Goal: Information Seeking & Learning: Learn about a topic

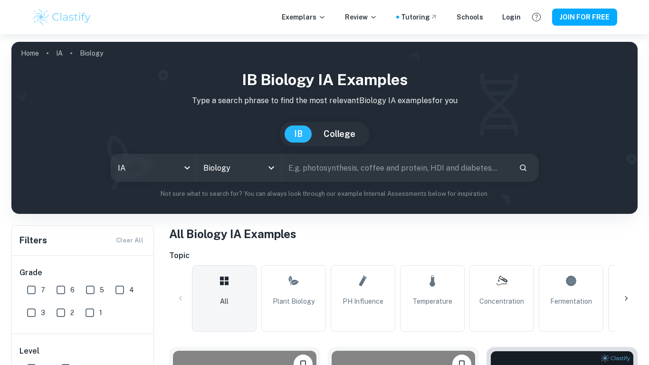
scroll to position [123, 0]
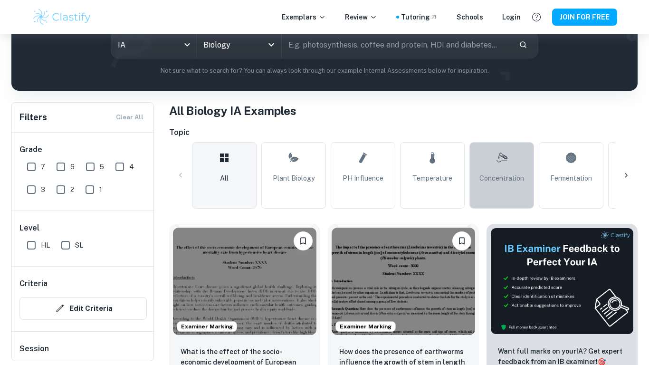
click at [516, 161] on link "Concentration" at bounding box center [501, 175] width 65 height 66
type input "Concentration"
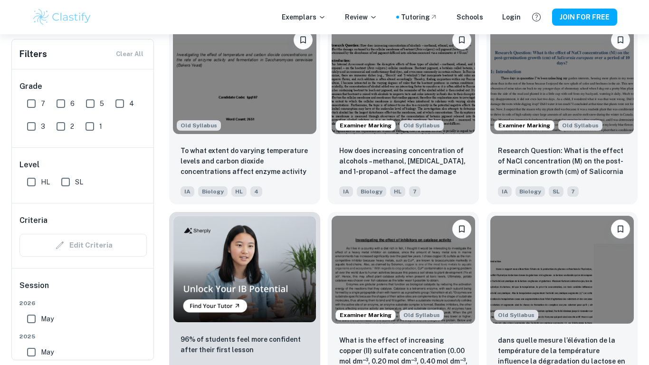
scroll to position [1649, 0]
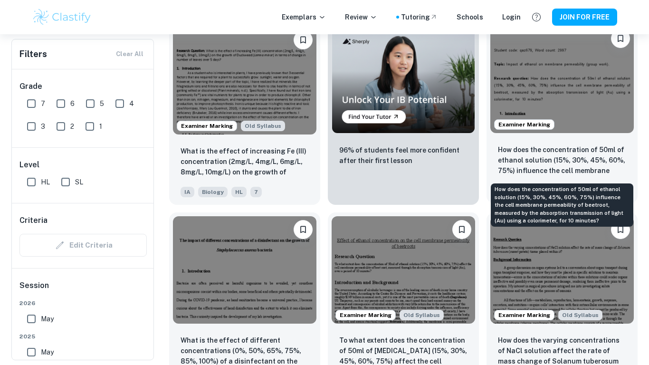
click at [564, 164] on p "How does the concentration of 50ml of ethanol solution (15%, 30%, 45%, 60%, 75%…" at bounding box center [562, 160] width 128 height 32
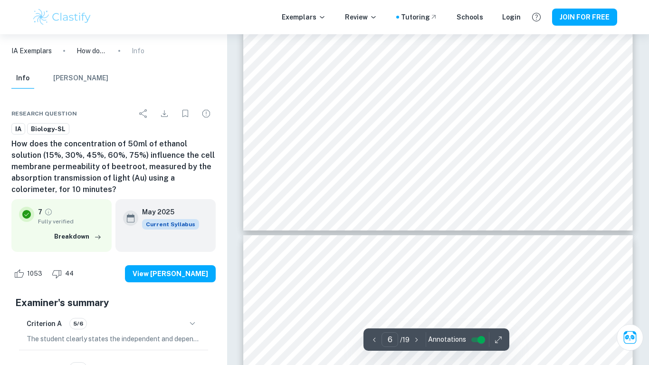
scroll to position [3270, 0]
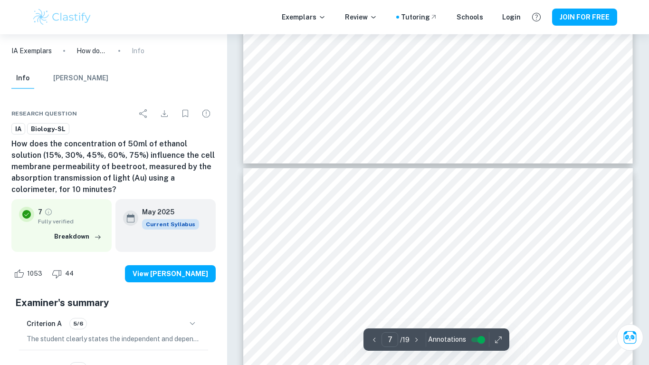
type input "6"
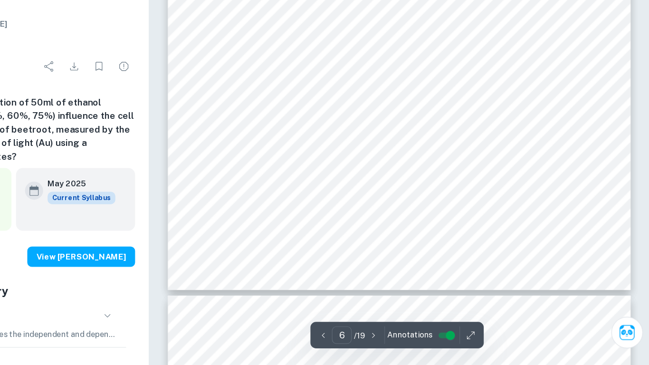
scroll to position [3200, 0]
